Goal: Information Seeking & Learning: Check status

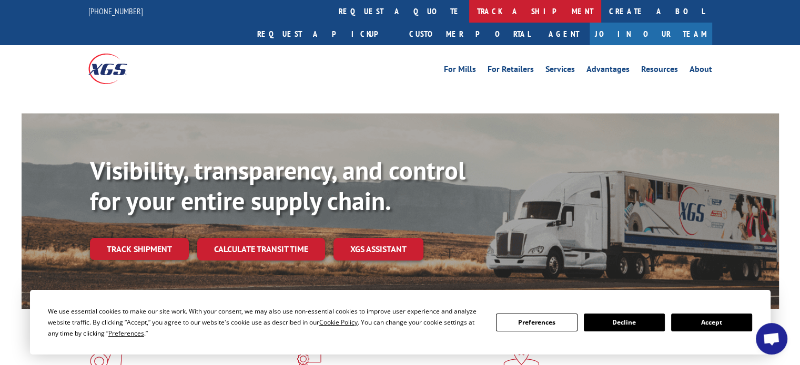
click at [469, 11] on link "track a shipment" at bounding box center [535, 11] width 132 height 23
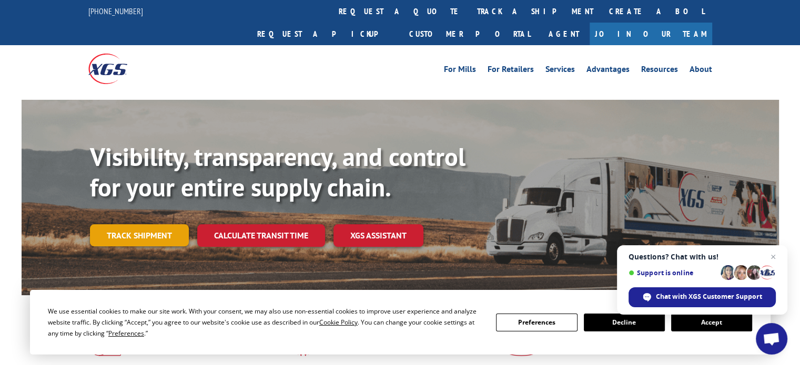
click at [164, 225] on link "Track shipment" at bounding box center [139, 236] width 99 height 22
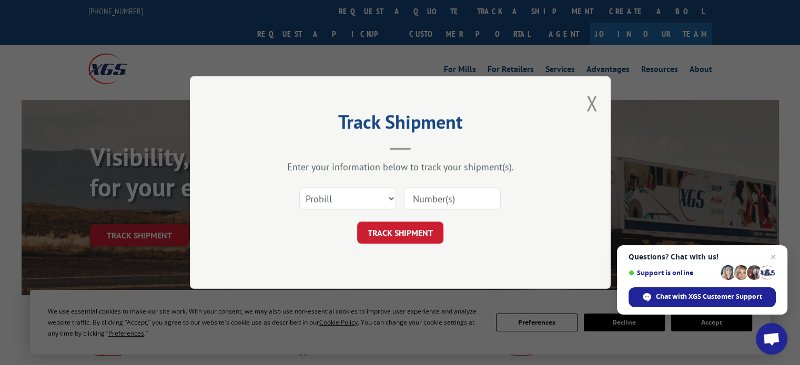
click at [441, 197] on input at bounding box center [452, 199] width 97 height 22
type input "7083995"
click at [412, 235] on button "TRACK SHIPMENT" at bounding box center [400, 233] width 86 height 22
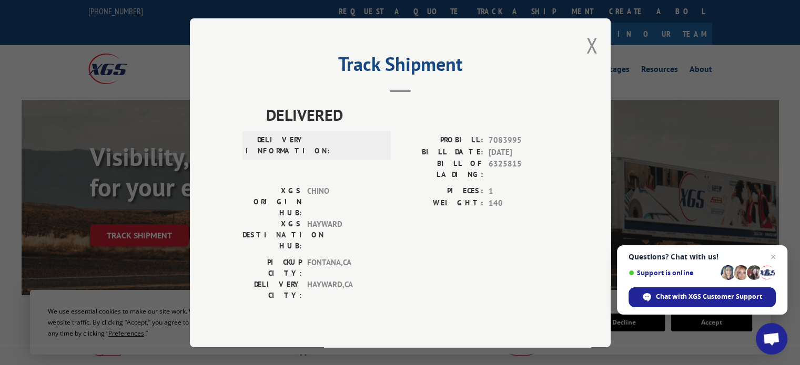
click at [599, 63] on div "Track Shipment DELIVERED DELIVERY INFORMATION: PROBILL: 7083995 BILL DATE: [DAT…" at bounding box center [400, 182] width 421 height 329
click at [591, 59] on button "Close modal" at bounding box center [592, 46] width 12 height 28
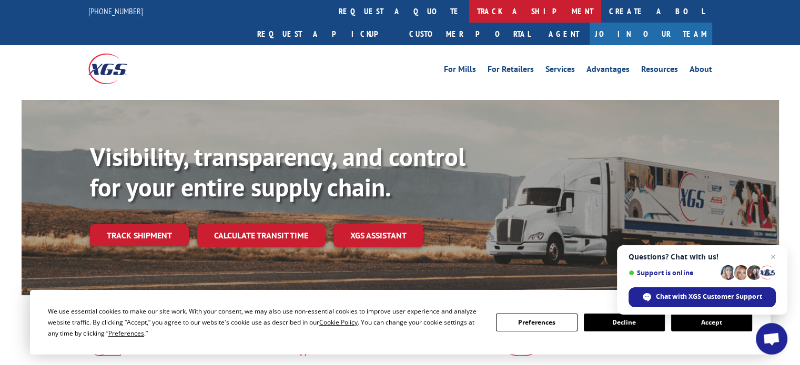
click at [469, 14] on link "track a shipment" at bounding box center [535, 11] width 132 height 23
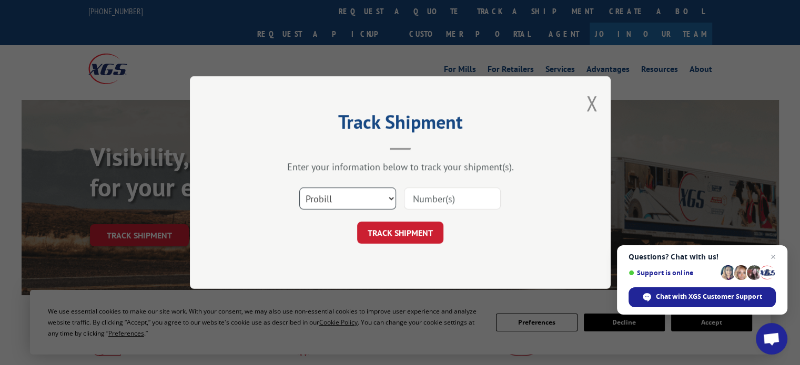
click at [392, 199] on select "Select category... Probill BOL PO" at bounding box center [347, 199] width 97 height 22
select select "bol"
click at [299, 188] on select "Select category... Probill BOL PO" at bounding box center [347, 199] width 97 height 22
click at [443, 197] on input at bounding box center [452, 199] width 97 height 22
type input "7083995"
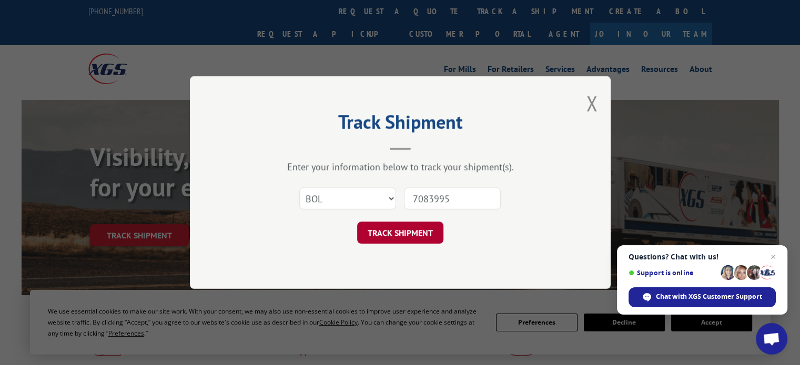
click at [423, 230] on button "TRACK SHIPMENT" at bounding box center [400, 233] width 86 height 22
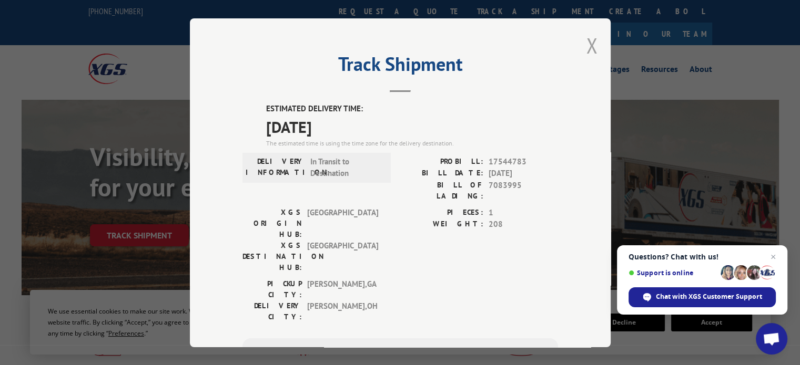
click at [586, 46] on button "Close modal" at bounding box center [592, 46] width 12 height 28
